Goal: Task Accomplishment & Management: Manage account settings

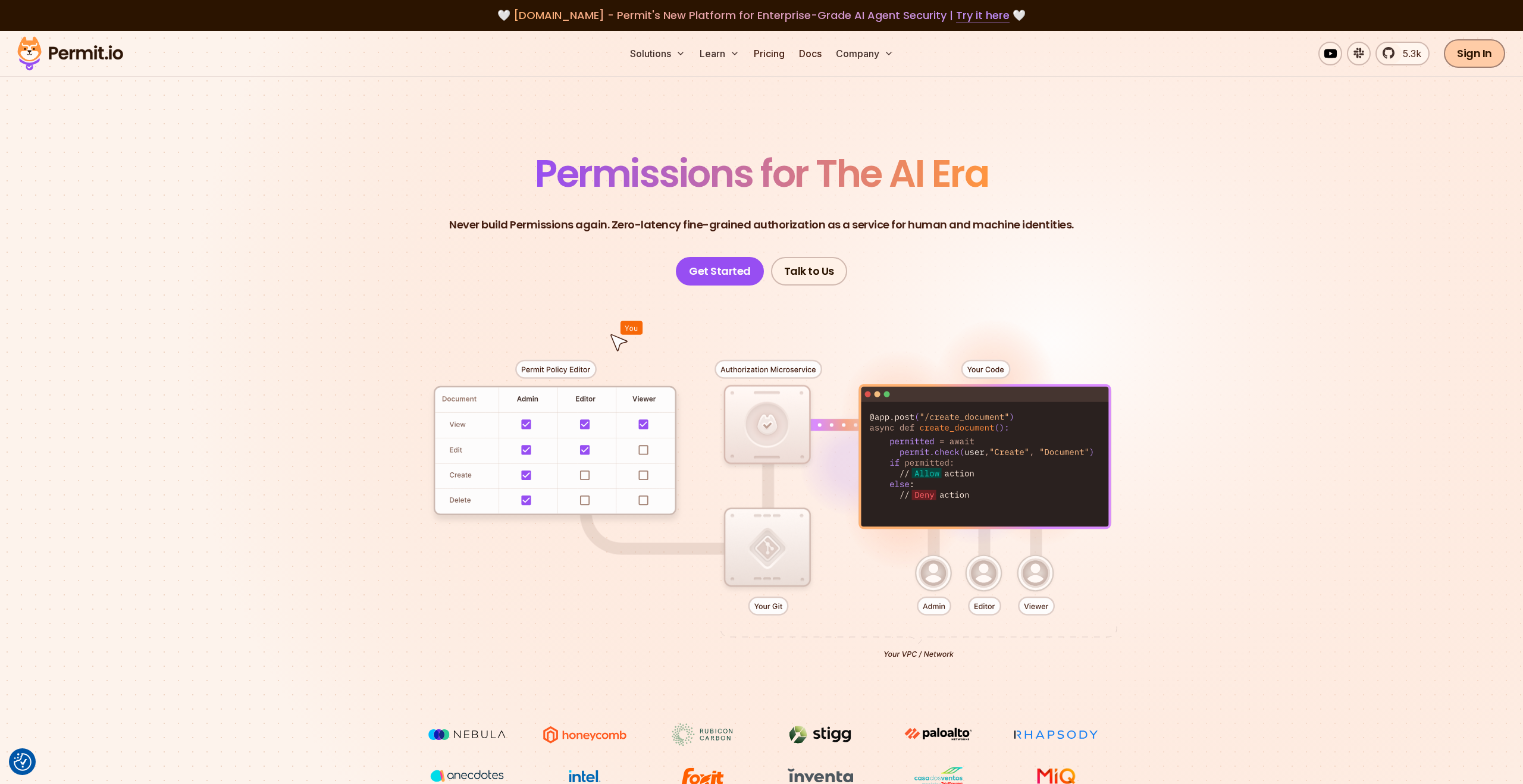
click at [1475, 56] on link "Sign In" at bounding box center [1474, 53] width 61 height 28
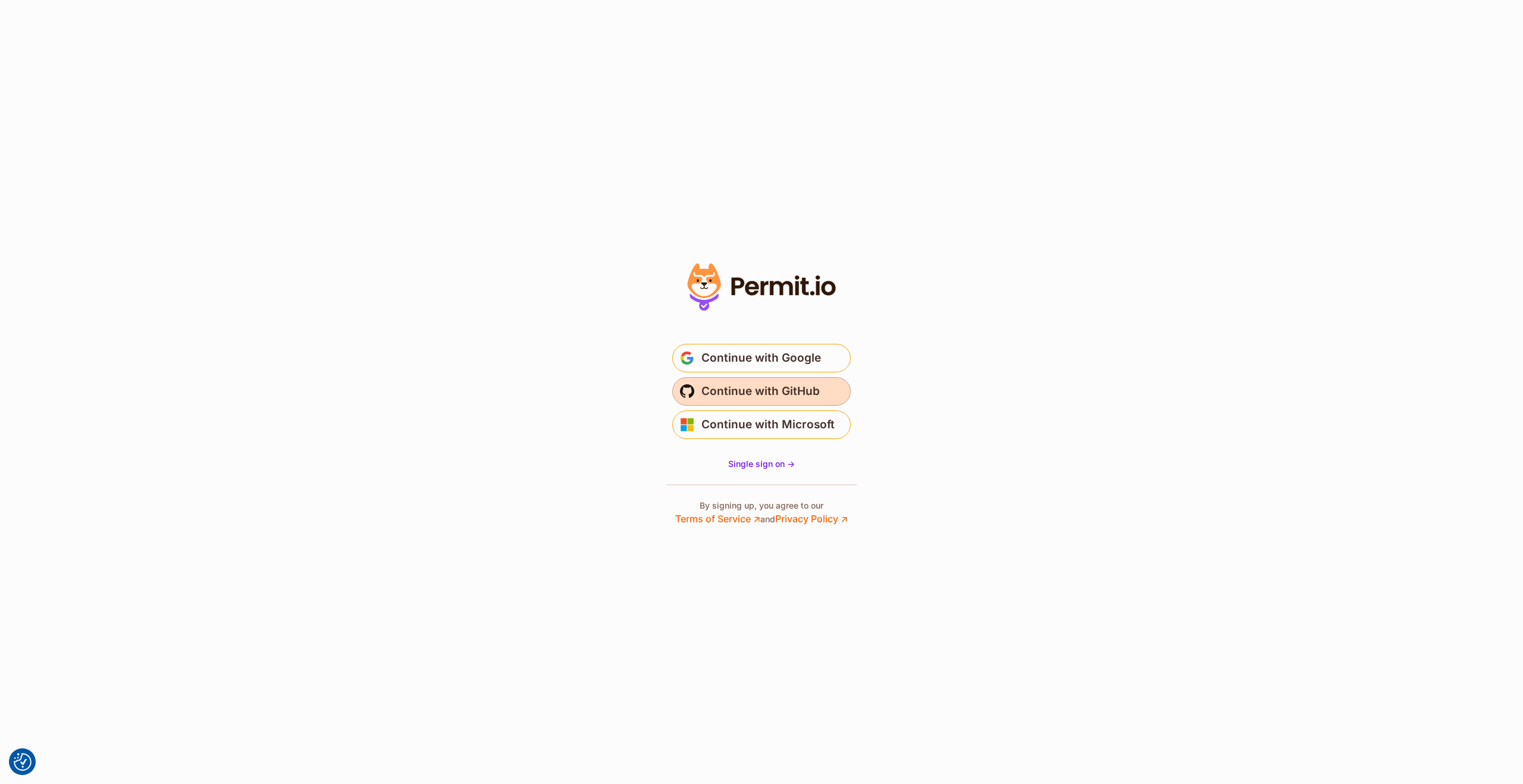
click at [769, 389] on span "Continue with GitHub" at bounding box center [761, 392] width 118 height 19
